Goal: Navigation & Orientation: Understand site structure

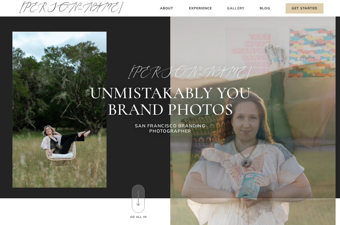
click at [241, 8] on h3 "Gallery" at bounding box center [235, 9] width 18 height 6
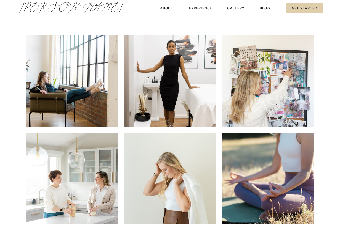
click at [197, 9] on h3 "Experience" at bounding box center [200, 9] width 25 height 6
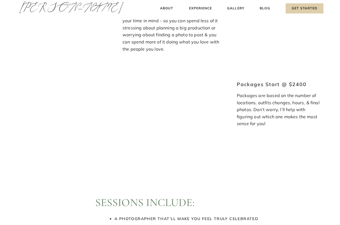
scroll to position [303, 0]
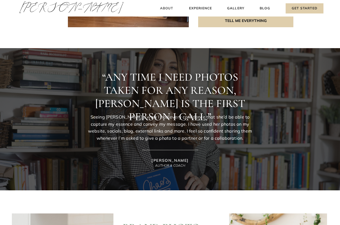
click at [167, 7] on h3 "About" at bounding box center [166, 9] width 16 height 6
